Goal: Information Seeking & Learning: Learn about a topic

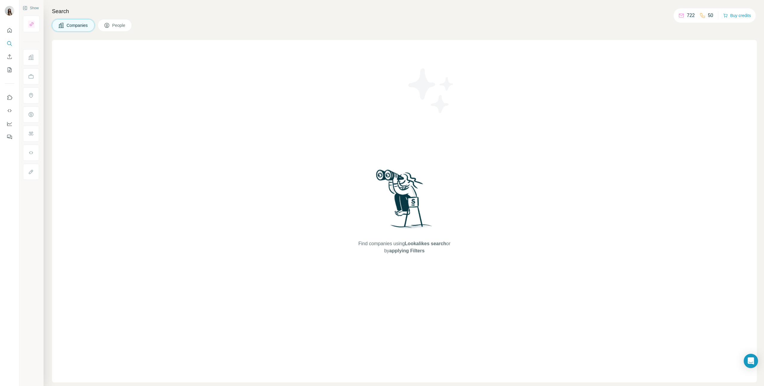
click at [75, 27] on span "Companies" at bounding box center [78, 25] width 22 height 6
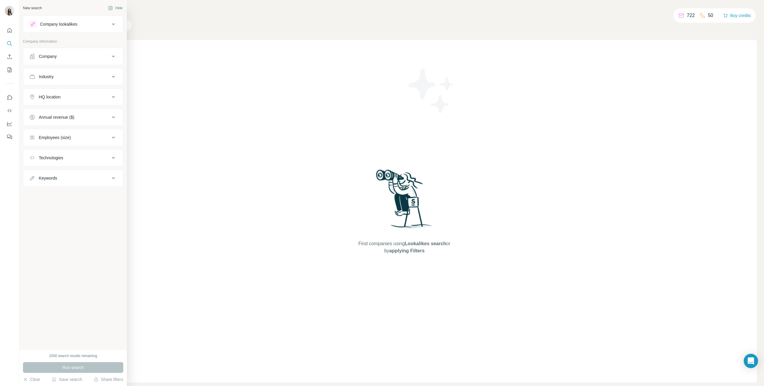
click at [65, 58] on div "Company" at bounding box center [69, 56] width 81 height 6
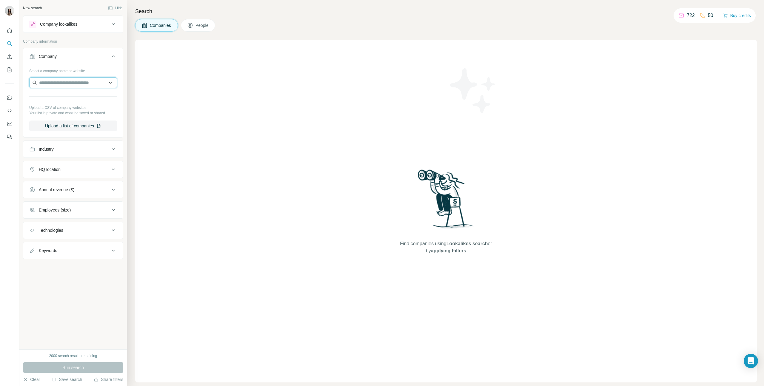
click at [61, 83] on input "text" at bounding box center [73, 82] width 88 height 11
type input "**********"
click at [76, 99] on div "GetHarley [DOMAIN_NAME]" at bounding box center [73, 99] width 85 height 16
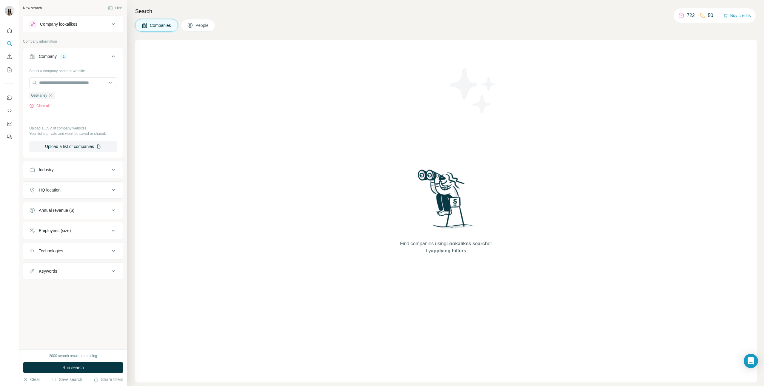
click at [195, 25] on button "People" at bounding box center [198, 25] width 35 height 13
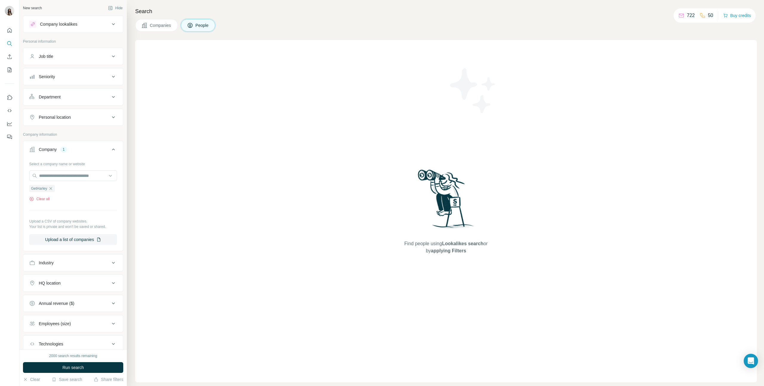
click at [147, 27] on icon at bounding box center [144, 25] width 6 height 6
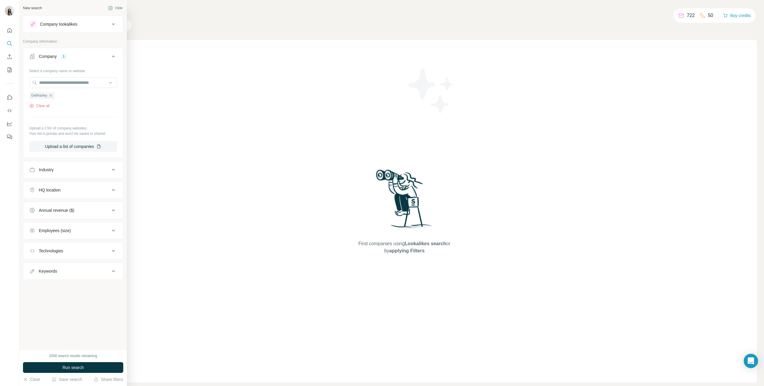
click at [29, 58] on button "Company 1" at bounding box center [73, 57] width 100 height 17
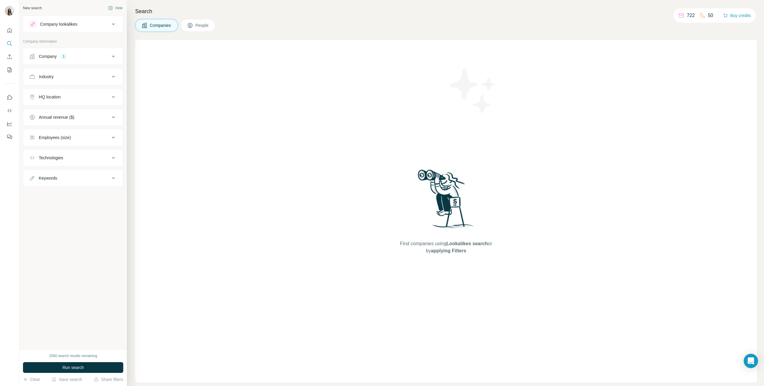
click at [47, 58] on div "Company" at bounding box center [48, 56] width 18 height 6
click at [50, 173] on div "Industry" at bounding box center [46, 170] width 15 height 6
click at [54, 183] on input at bounding box center [70, 184] width 74 height 7
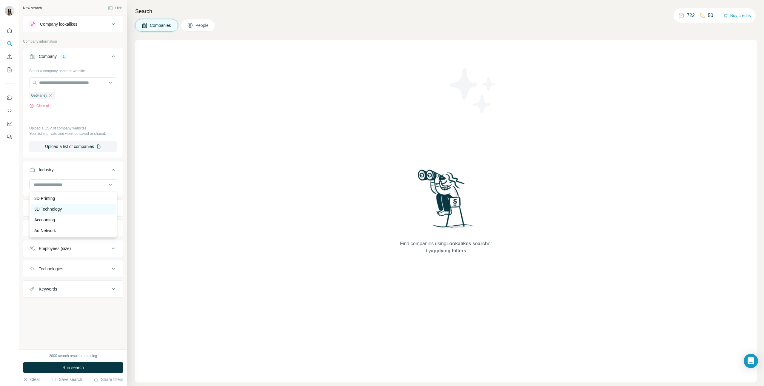
scroll to position [88, 0]
click at [51, 324] on div "New search Hide Company lookalikes Company information Company 1 Select a compa…" at bounding box center [72, 174] width 107 height 349
click at [74, 368] on span "Run search" at bounding box center [72, 368] width 21 height 6
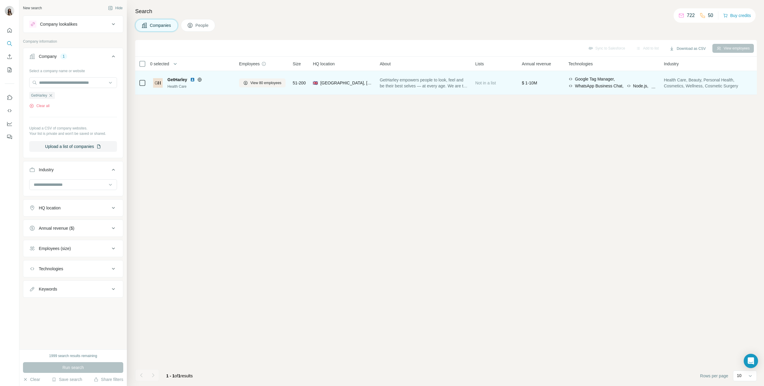
click at [178, 80] on span "GetHarley" at bounding box center [177, 80] width 20 height 6
click at [262, 83] on span "View 80 employees" at bounding box center [265, 82] width 31 height 5
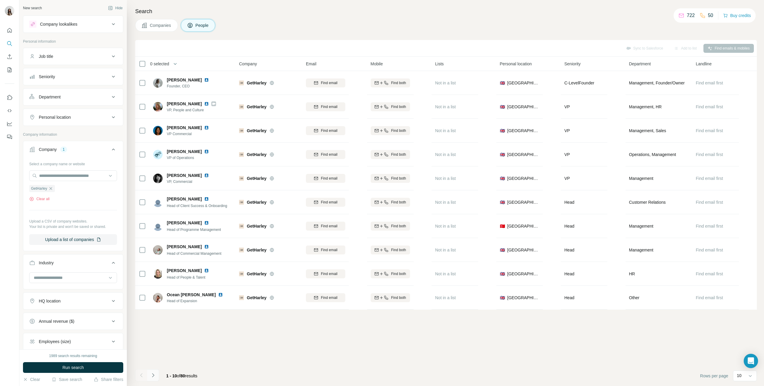
click at [155, 375] on icon "Navigate to next page" at bounding box center [153, 375] width 6 height 6
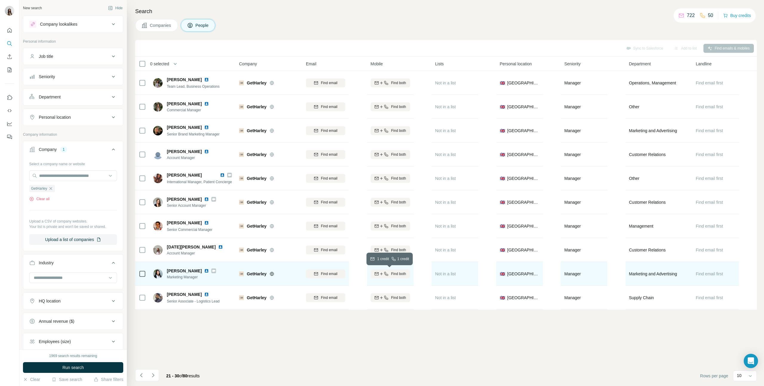
click at [388, 274] on div "Find both" at bounding box center [390, 273] width 39 height 5
click at [442, 272] on icon at bounding box center [440, 273] width 6 height 6
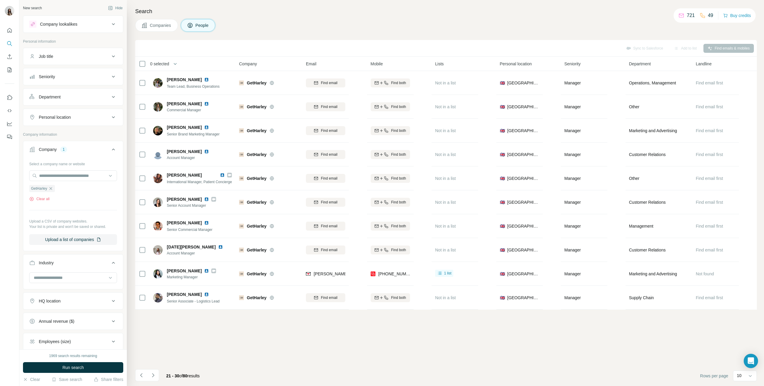
click at [376, 350] on div "Sync to Salesforce Add to list Find emails & mobiles 0 selected People Company …" at bounding box center [445, 213] width 621 height 346
